Goal: Task Accomplishment & Management: Manage account settings

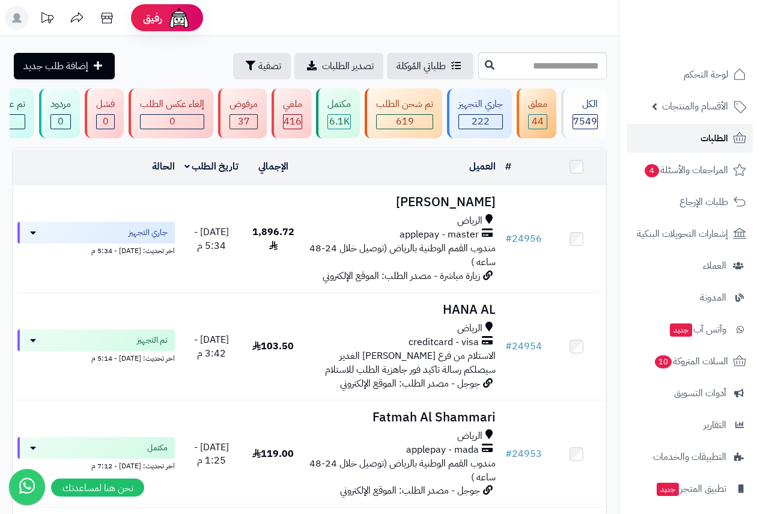
click at [705, 137] on span "الطلبات" at bounding box center [715, 138] width 28 height 17
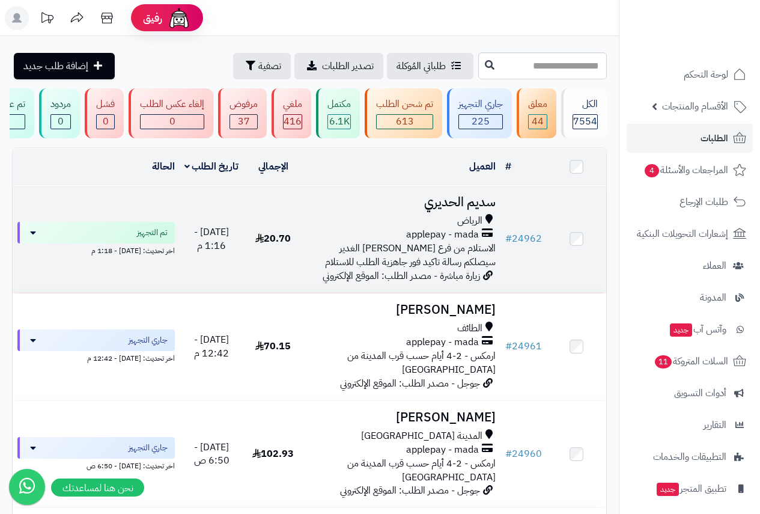
click at [467, 206] on h3 "سديم الحديري" at bounding box center [402, 202] width 188 height 14
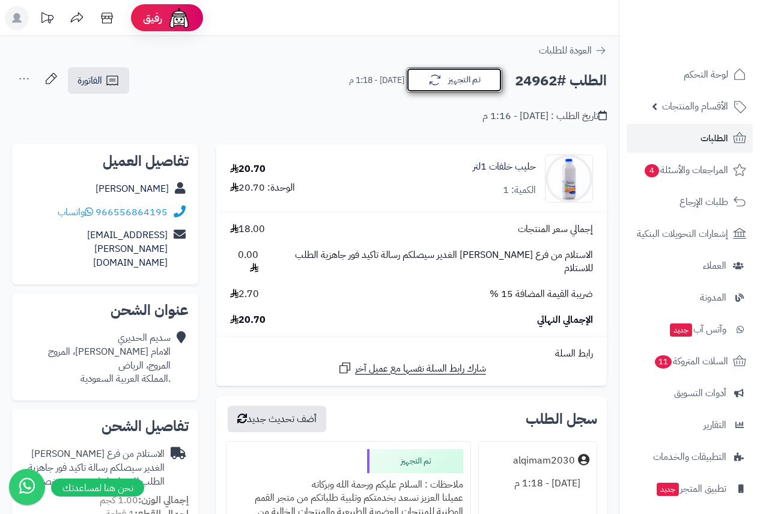
click at [455, 79] on button "تم التجهيز" at bounding box center [454, 79] width 96 height 25
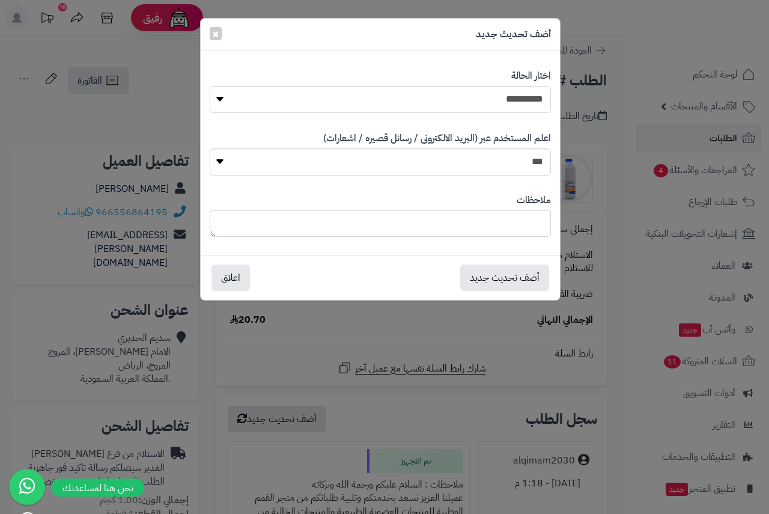
click at [519, 105] on select "**********" at bounding box center [380, 99] width 341 height 27
select select "*"
click at [210, 86] on select "**********" at bounding box center [380, 99] width 341 height 27
click at [503, 272] on button "أضف تحديث جديد" at bounding box center [504, 277] width 89 height 26
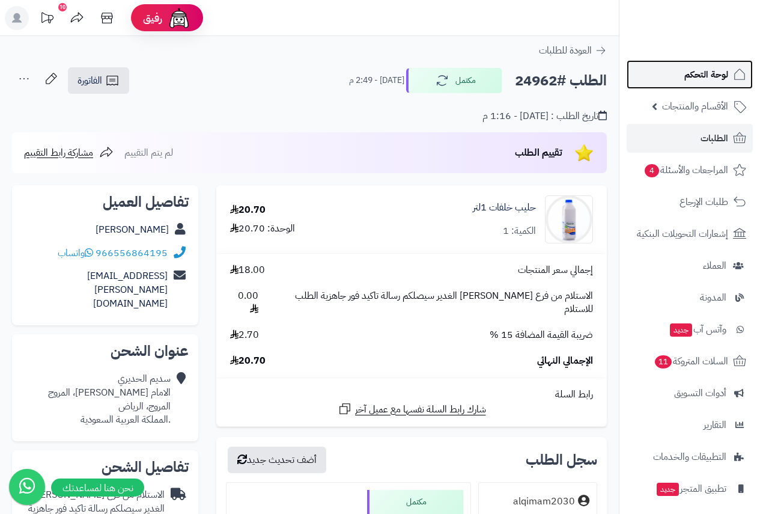
click at [711, 72] on span "لوحة التحكم" at bounding box center [706, 74] width 44 height 17
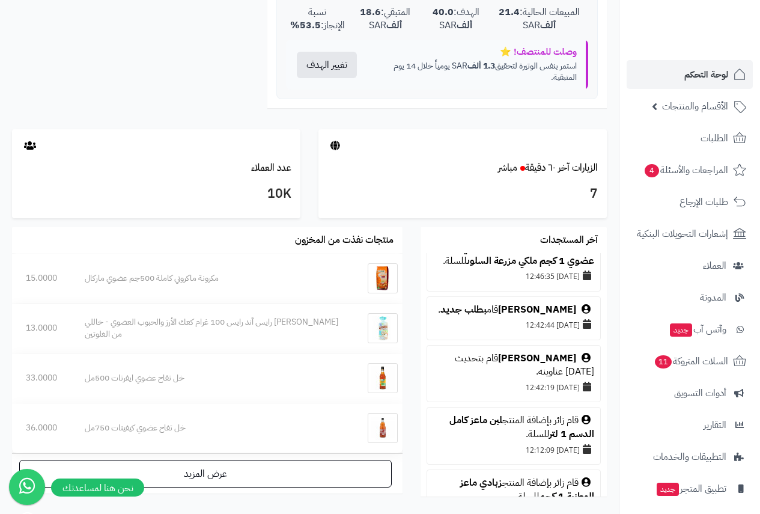
scroll to position [601, 0]
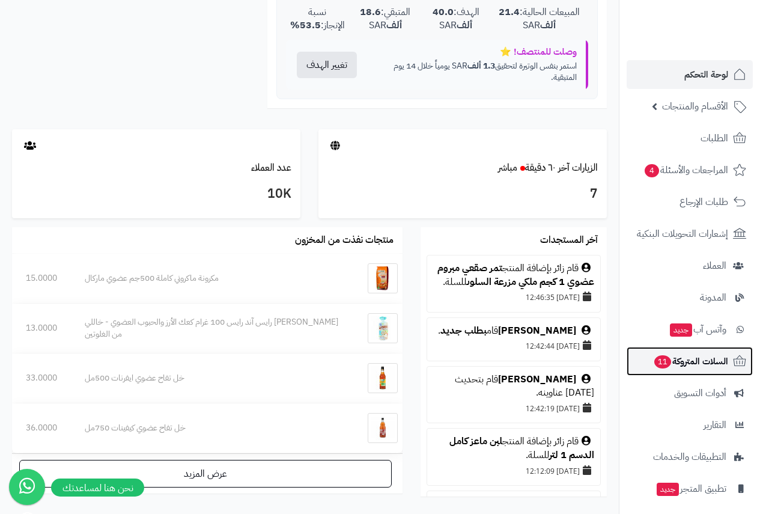
click at [674, 360] on span "السلات المتروكة 11" at bounding box center [690, 361] width 75 height 17
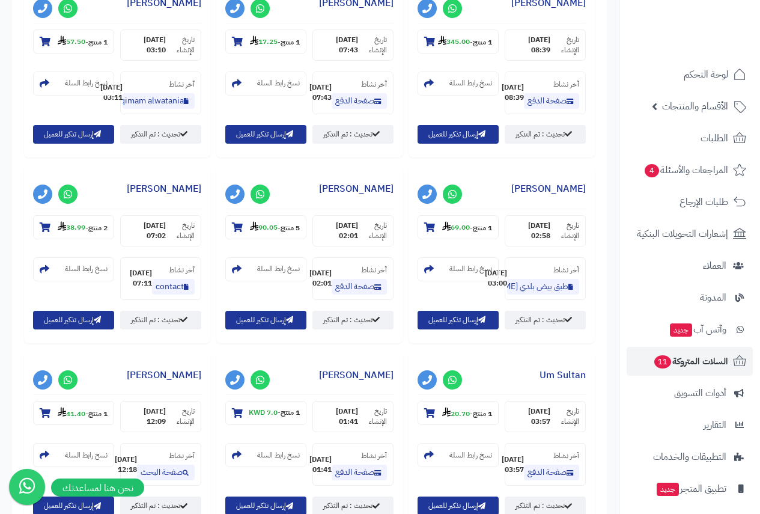
scroll to position [841, 0]
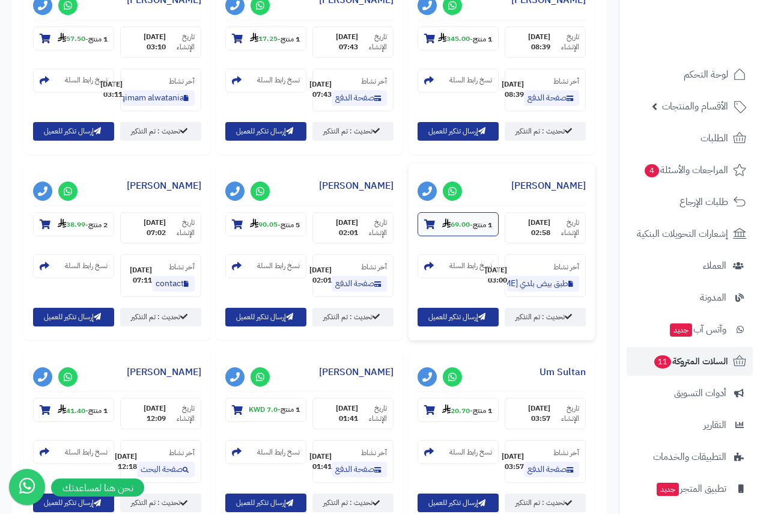
click at [424, 229] on icon at bounding box center [429, 224] width 11 height 10
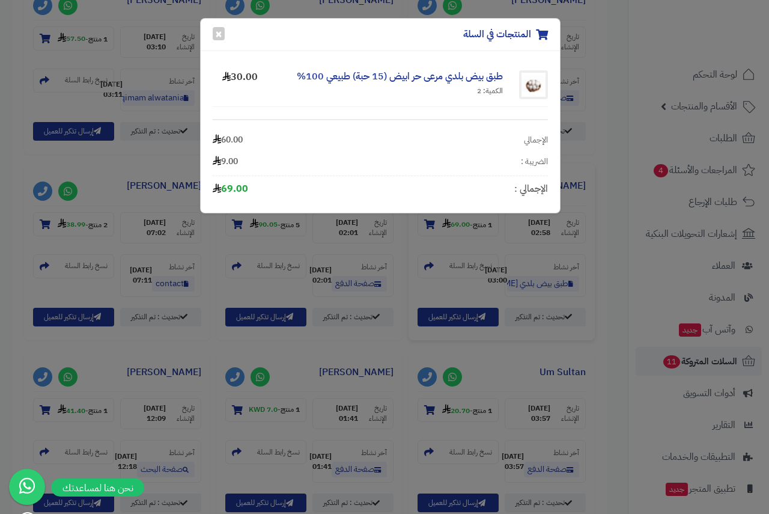
click at [477, 263] on div "المنتجات في السلة × طبق بيض بلدي مرعى حر ابيض (15 حبة) طبيعي 100% الكمية: 2 30.…" at bounding box center [384, 257] width 769 height 514
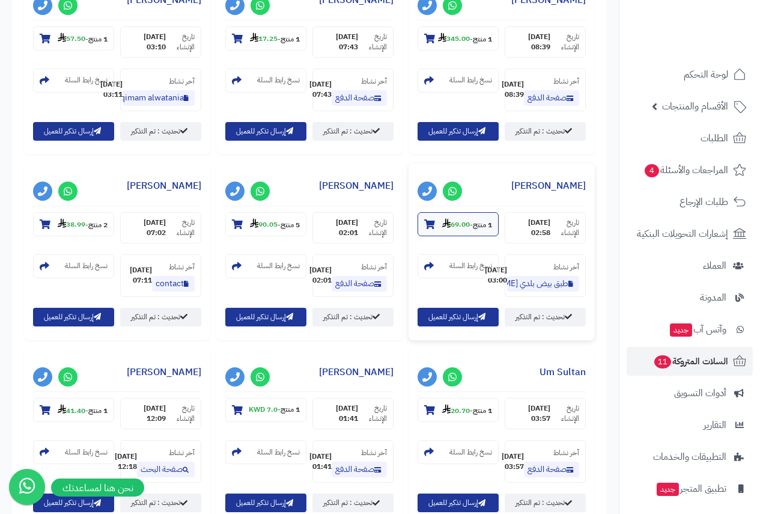
click at [442, 230] on strong "69.00" at bounding box center [456, 224] width 28 height 11
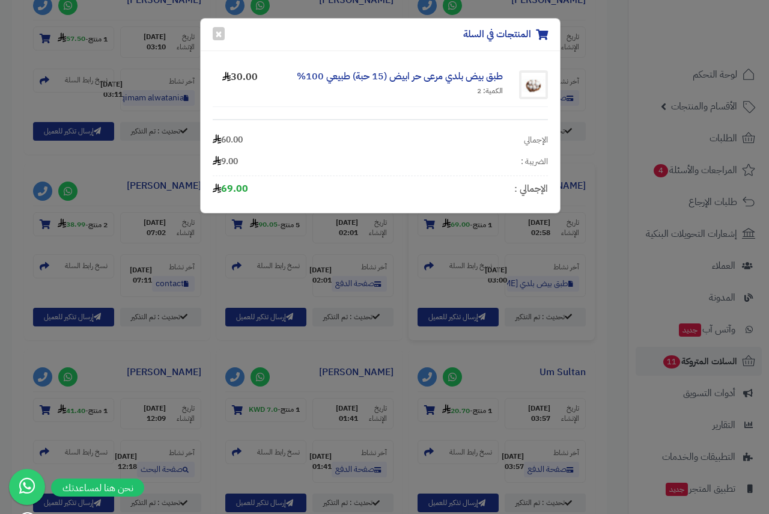
click at [473, 84] on div "طبق بيض بلدي مرعى حر ابيض (15 حبة) طبيعي 100% الكمية: 2" at bounding box center [386, 84] width 251 height 29
click at [400, 75] on link "طبق بيض بلدي مرعى حر ابيض (15 حبة) طبيعي 100%" at bounding box center [400, 76] width 206 height 14
click at [698, 96] on div "المنتجات في السلة × طبق بيض بلدي مرعى حر ابيض (15 حبة) طبيعي 100% الكمية: 2 30.…" at bounding box center [384, 257] width 769 height 514
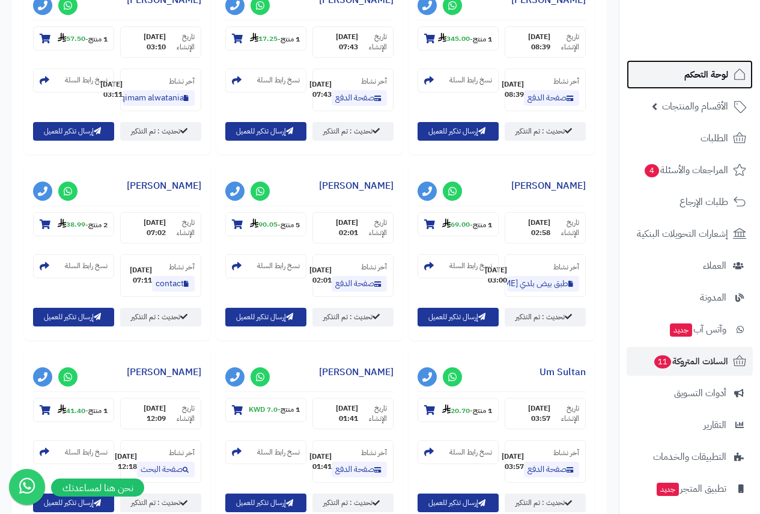
click at [685, 76] on span "لوحة التحكم" at bounding box center [706, 74] width 44 height 17
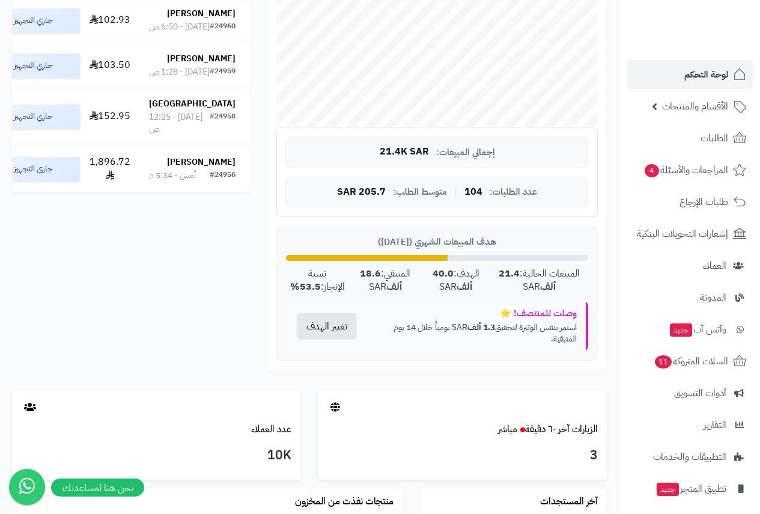
scroll to position [360, 0]
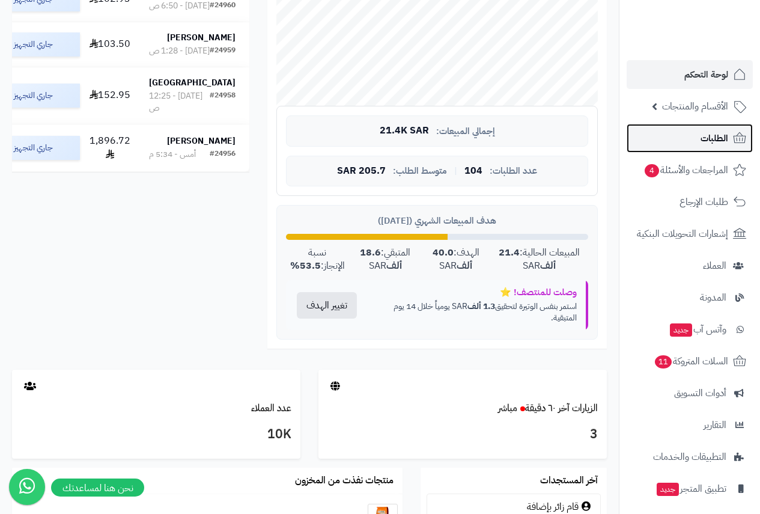
click at [708, 128] on link "الطلبات" at bounding box center [690, 138] width 126 height 29
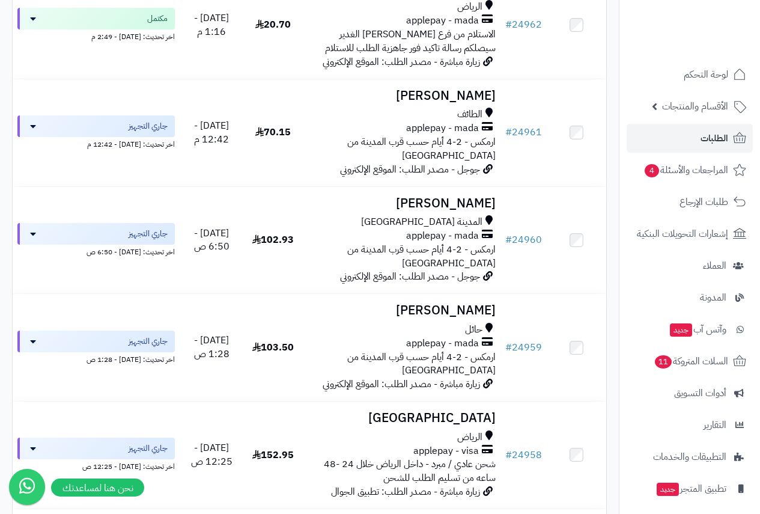
scroll to position [240, 0]
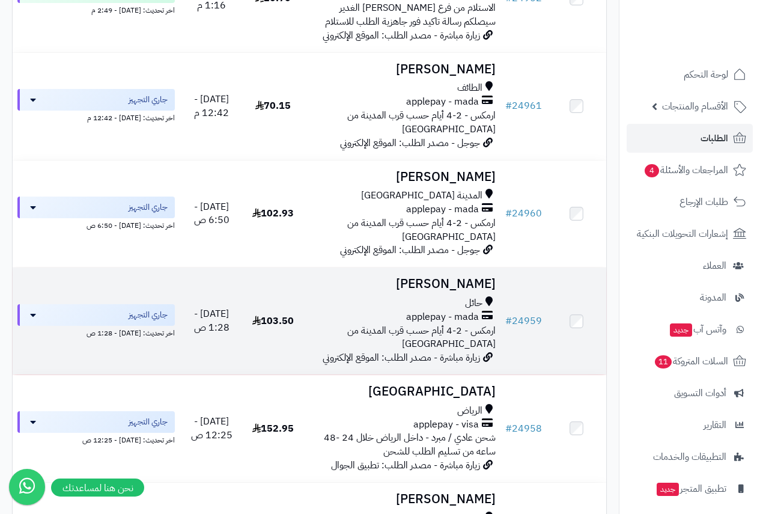
click at [445, 277] on h3 "[PERSON_NAME]" at bounding box center [402, 284] width 188 height 14
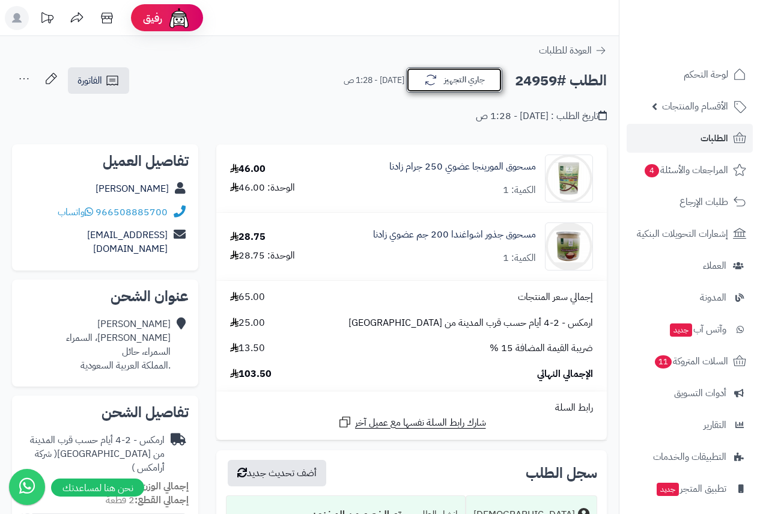
click at [444, 74] on button "جاري التجهيز" at bounding box center [454, 79] width 96 height 25
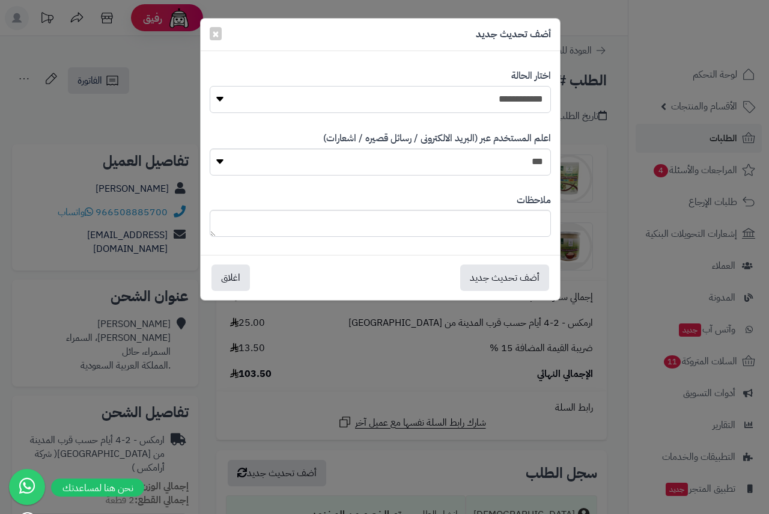
click at [535, 104] on select "**********" at bounding box center [380, 99] width 341 height 27
select select "**"
click at [210, 86] on select "**********" at bounding box center [380, 99] width 341 height 27
click at [512, 274] on button "أضف تحديث جديد" at bounding box center [504, 277] width 89 height 26
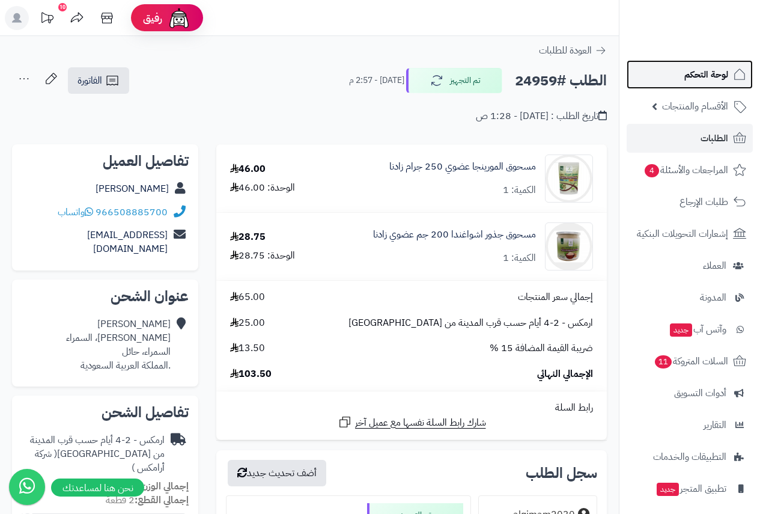
click at [710, 73] on span "لوحة التحكم" at bounding box center [706, 74] width 44 height 17
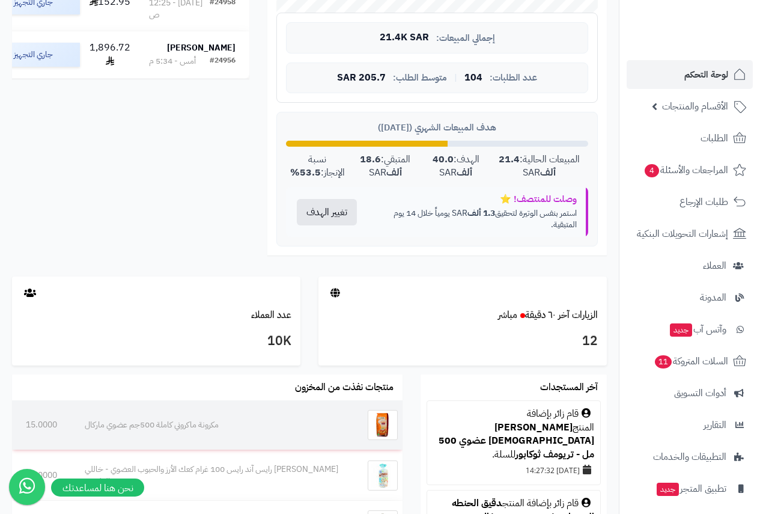
scroll to position [300, 0]
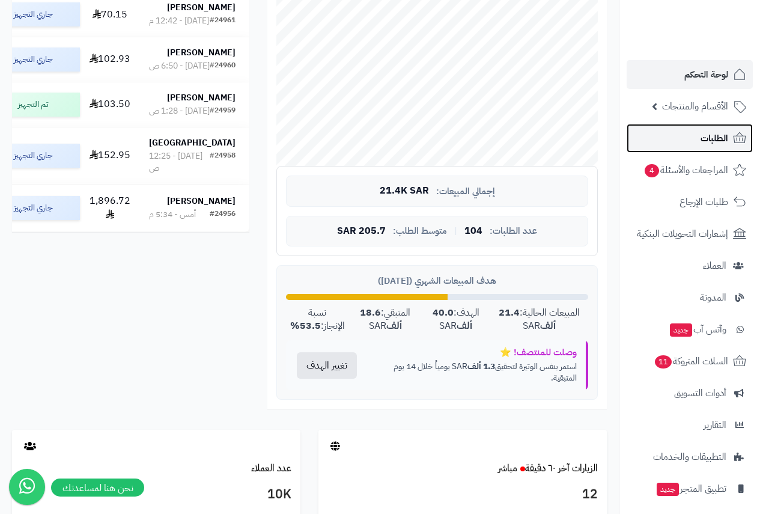
click at [698, 136] on link "الطلبات" at bounding box center [690, 138] width 126 height 29
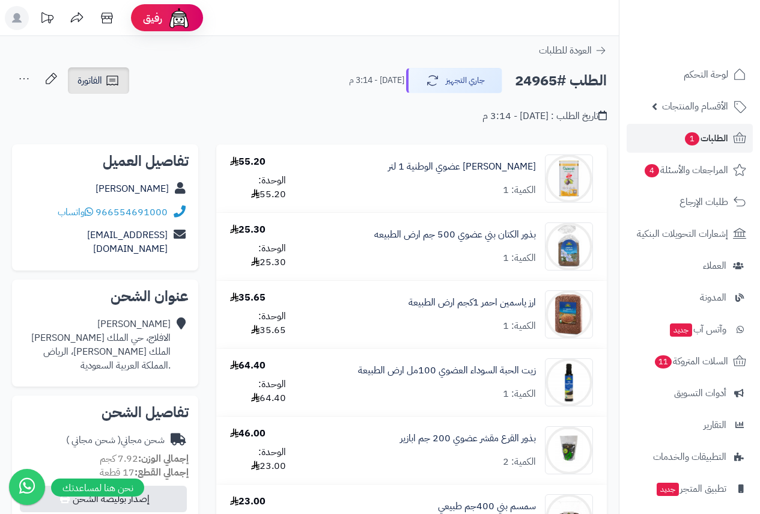
click at [99, 73] on link "الفاتورة" at bounding box center [98, 80] width 61 height 26
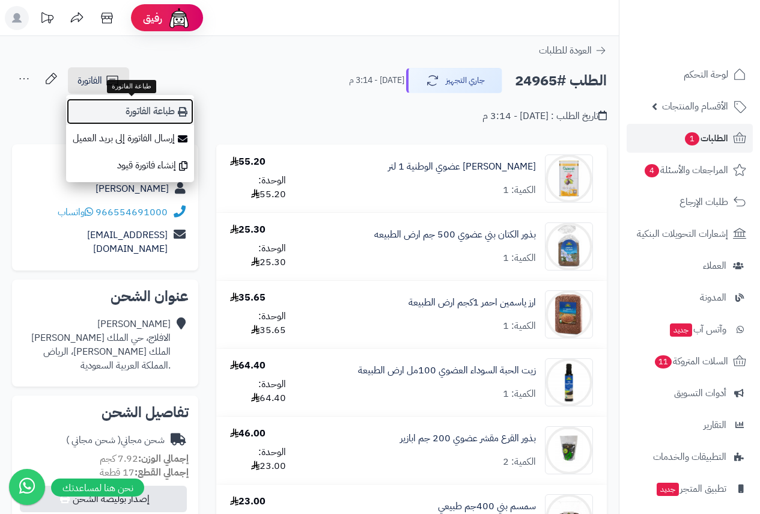
click at [130, 116] on link "طباعة الفاتورة" at bounding box center [130, 111] width 128 height 27
